Goal: Contribute content

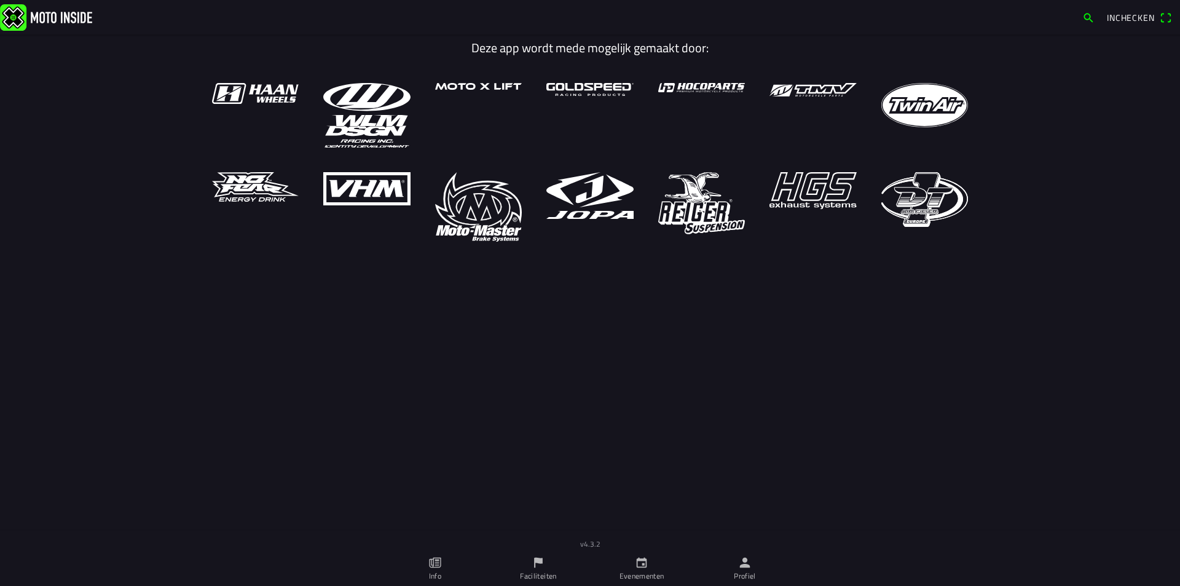
click at [639, 565] on icon "calendar" at bounding box center [642, 562] width 14 height 14
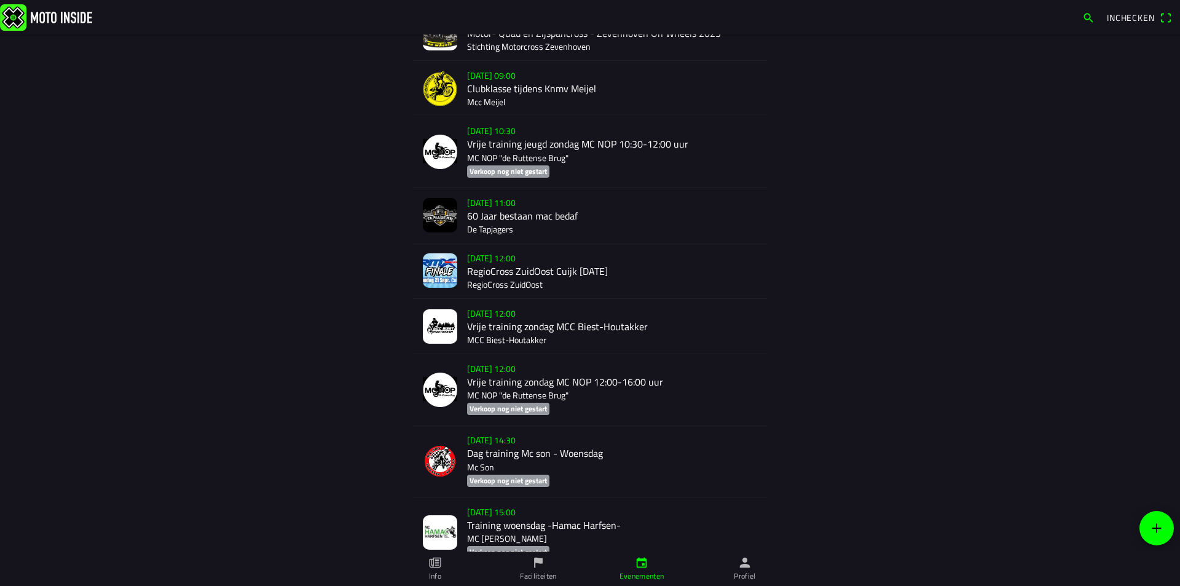
scroll to position [1071, 0]
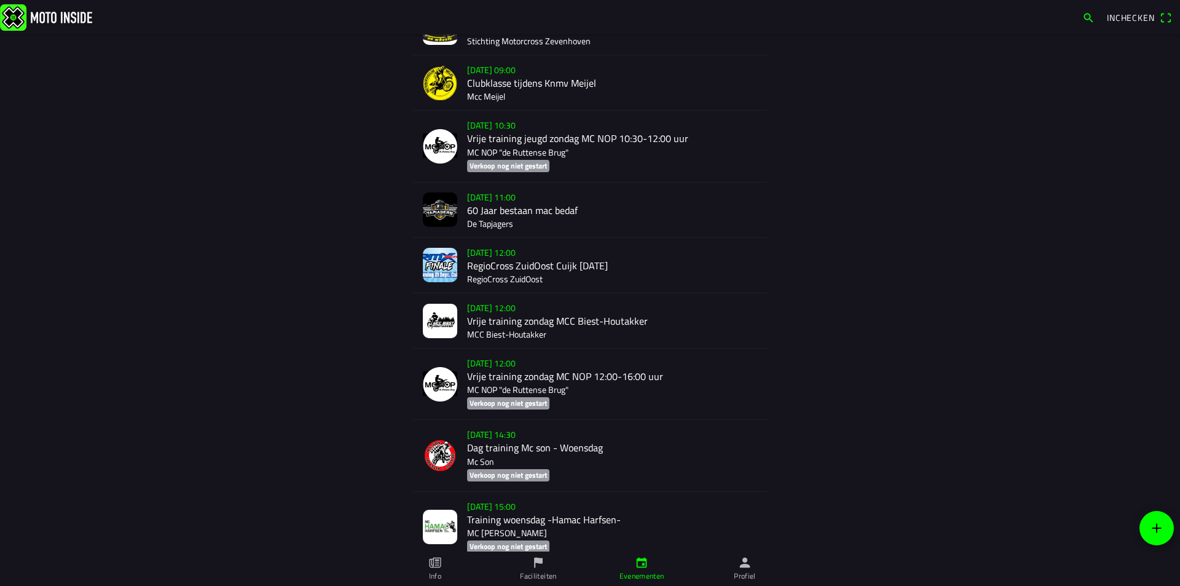
click at [520, 259] on div "[DATE] 12:00 RegioCross ZuidOost Cuijk [DATE] RegioCross ZuidOost" at bounding box center [612, 265] width 290 height 55
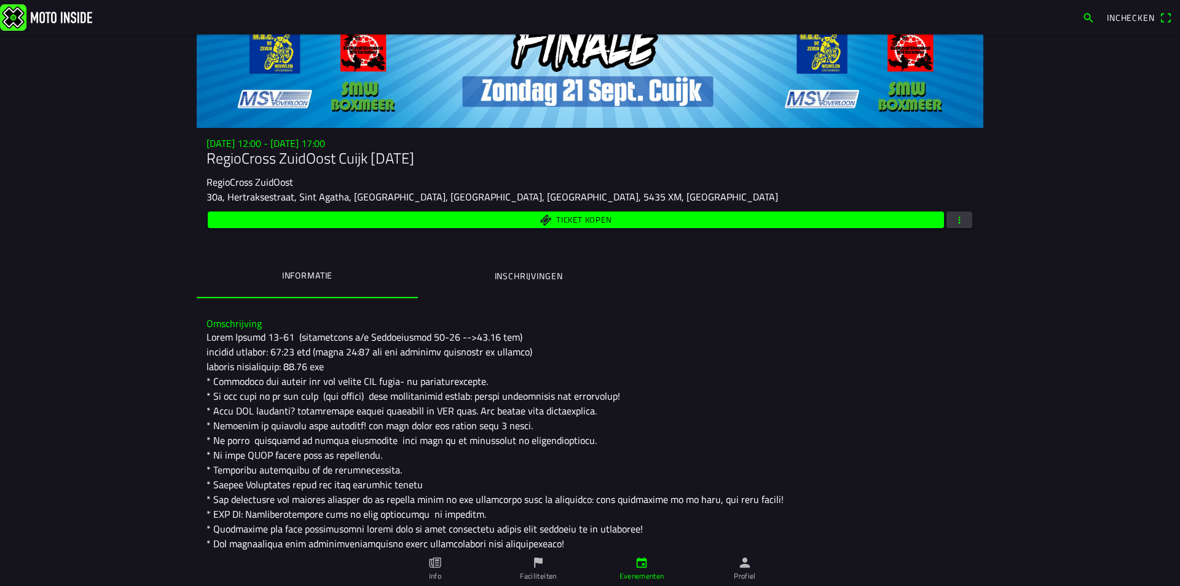
scroll to position [123, 0]
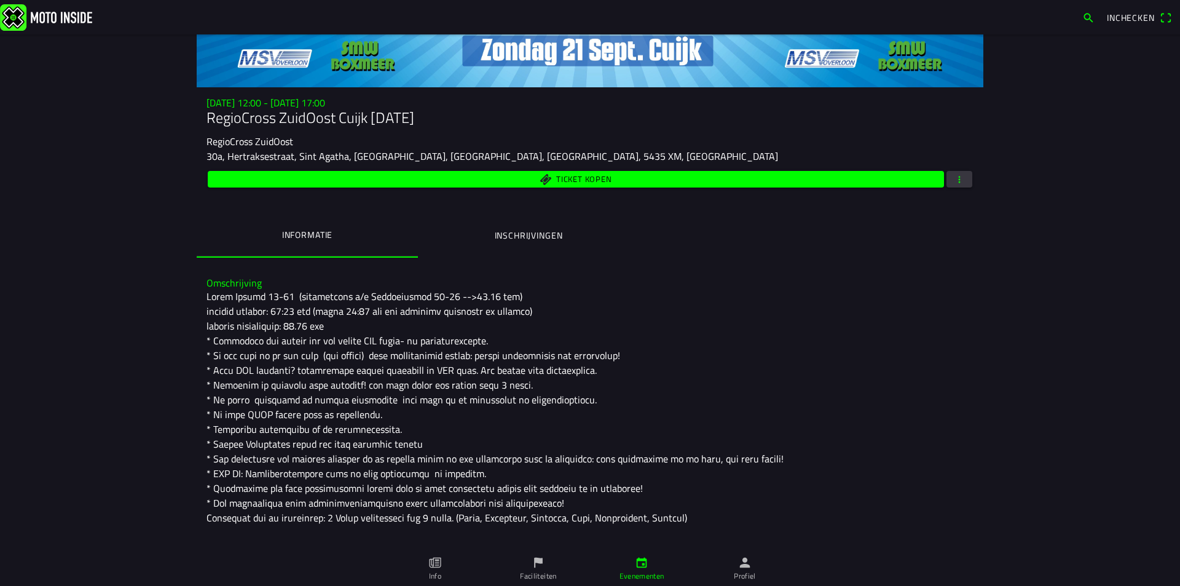
click at [310, 325] on div at bounding box center [589, 407] width 767 height 236
click at [954, 179] on span "button" at bounding box center [959, 179] width 11 height 17
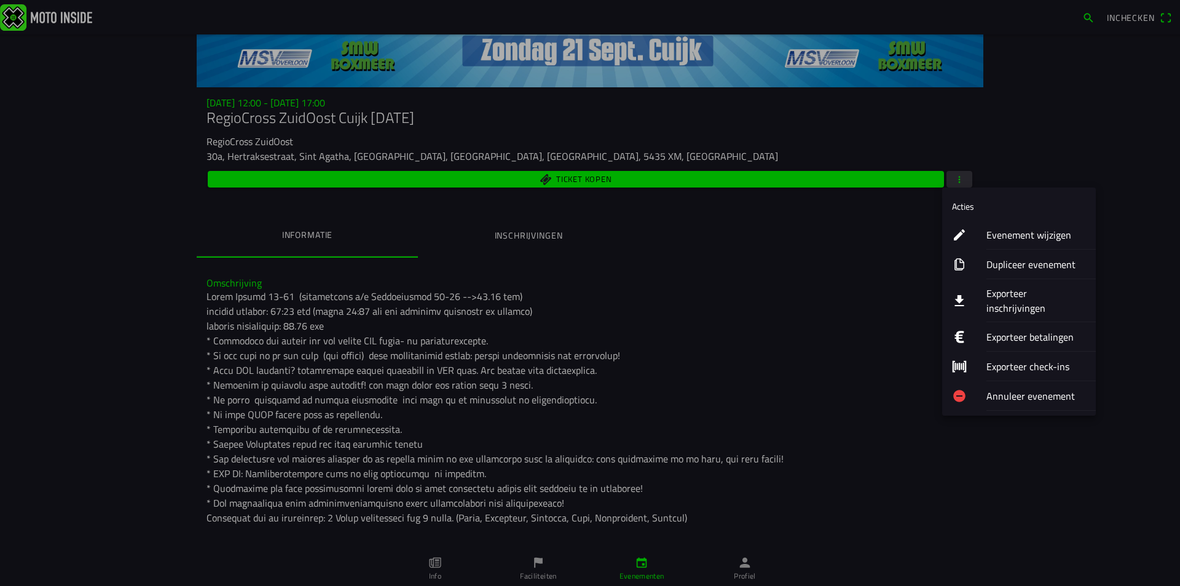
click at [1003, 238] on ion-label "Evenement wijzigen" at bounding box center [1036, 234] width 100 height 15
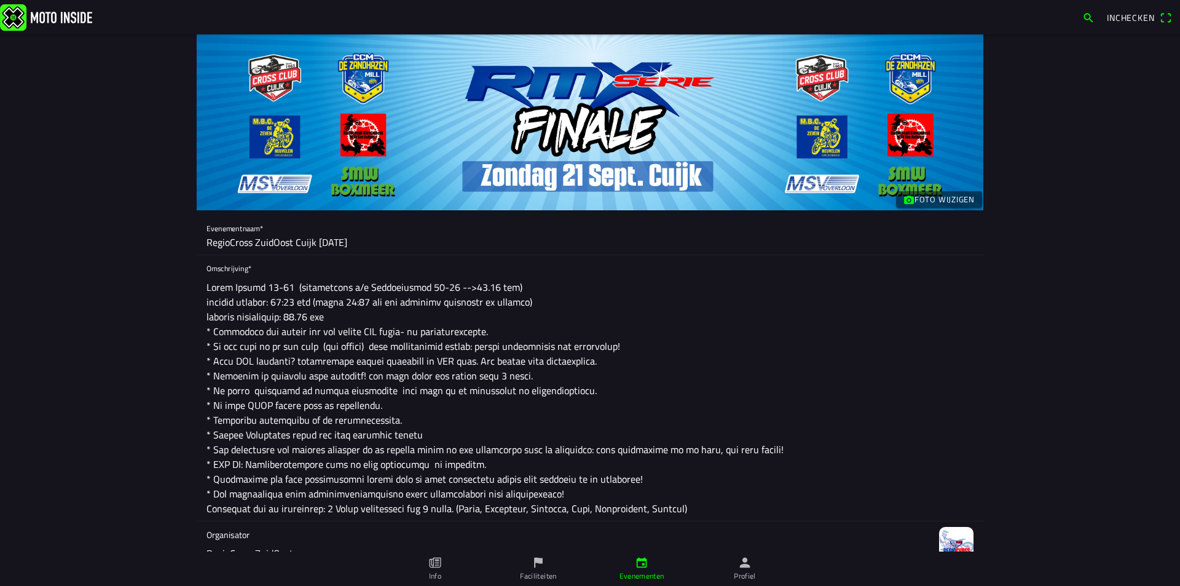
click at [308, 315] on textarea at bounding box center [589, 398] width 767 height 246
click at [574, 328] on textarea at bounding box center [589, 398] width 767 height 246
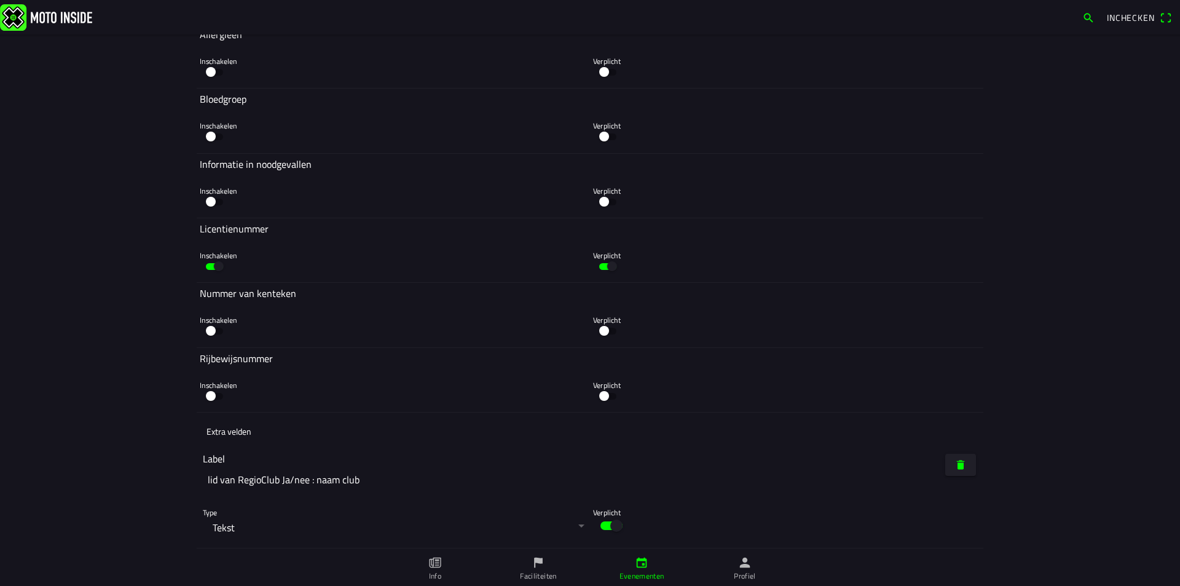
scroll to position [7309, 0]
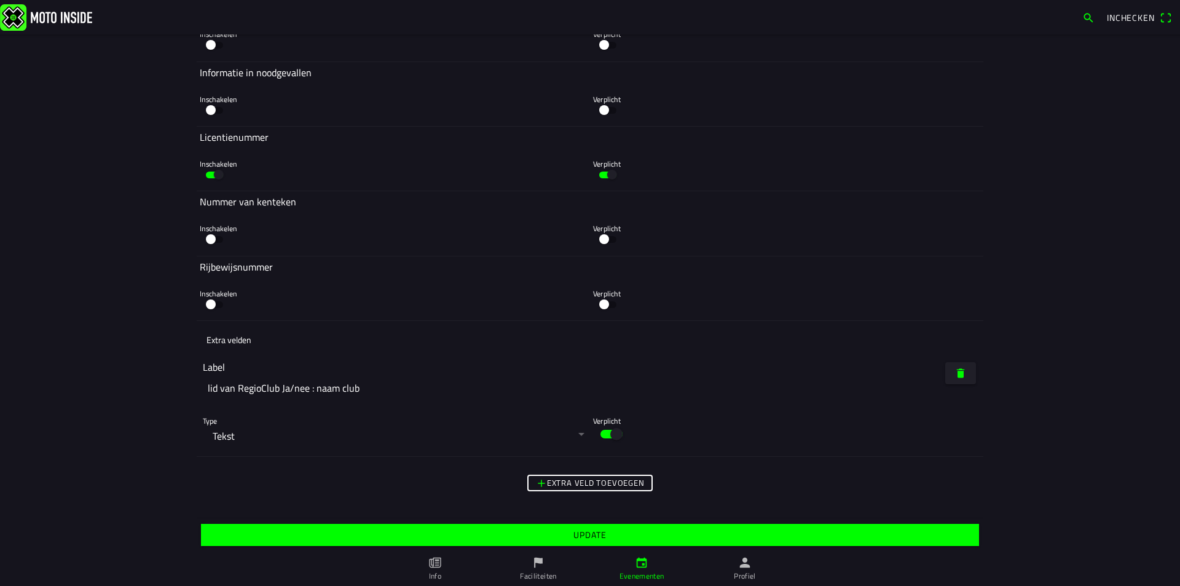
type textarea "Cuijk [DATE] (inschrijven t/m Vrijdagavond 19-09 -->20.00 uur) aanvang trainen:…"
click at [0, 0] on slot "Update" at bounding box center [0, 0] width 0 height 0
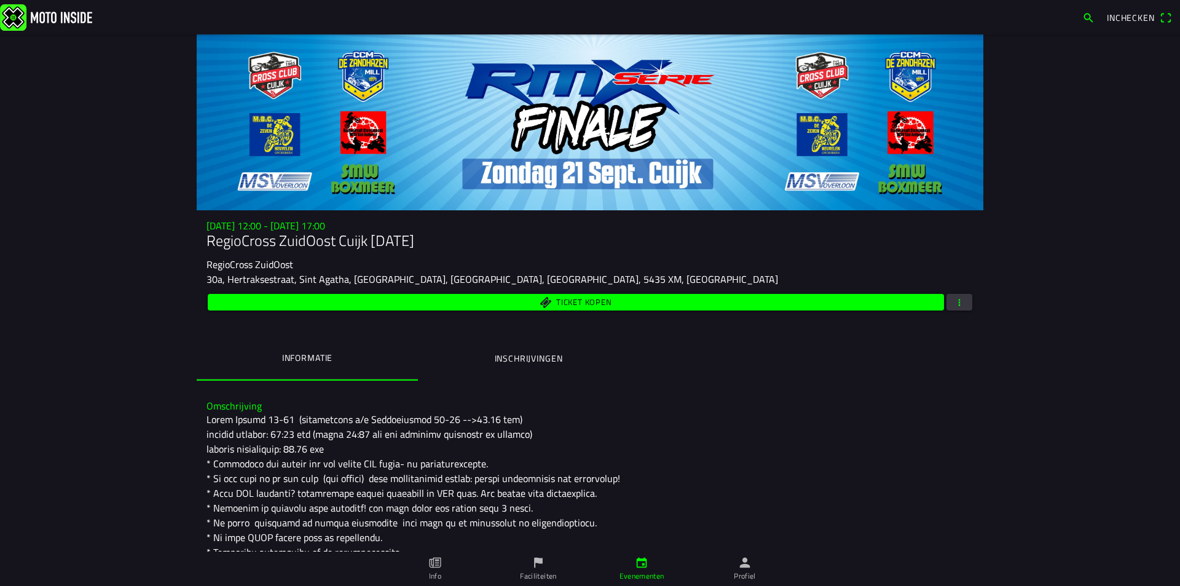
drag, startPoint x: 514, startPoint y: 418, endPoint x: 503, endPoint y: 418, distance: 10.5
click at [503, 418] on div at bounding box center [589, 530] width 767 height 236
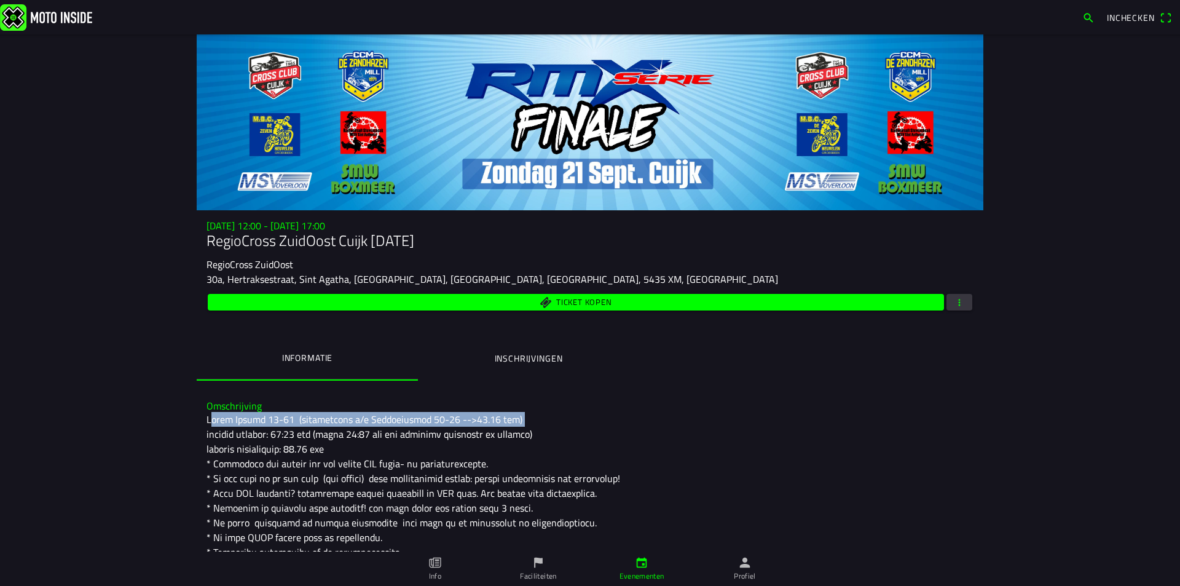
drag, startPoint x: 203, startPoint y: 416, endPoint x: 543, endPoint y: 423, distance: 339.3
click at [543, 423] on div at bounding box center [589, 530] width 767 height 236
copy div "Cuijk [DATE] (inschrijven t/m Vrijdagavond 19-09 -->20.00 uur)"
